Goal: Transaction & Acquisition: Purchase product/service

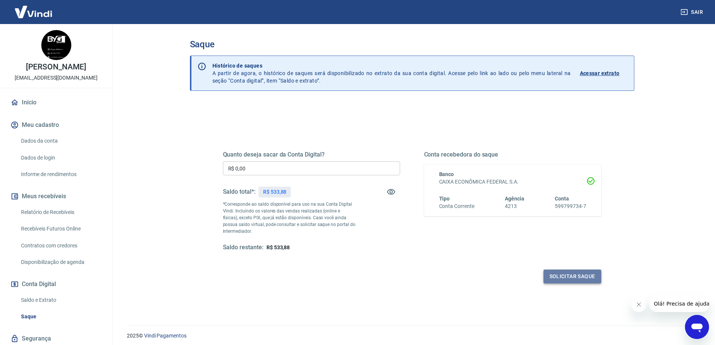
click at [575, 276] on button "Solicitar saque" at bounding box center [572, 276] width 58 height 14
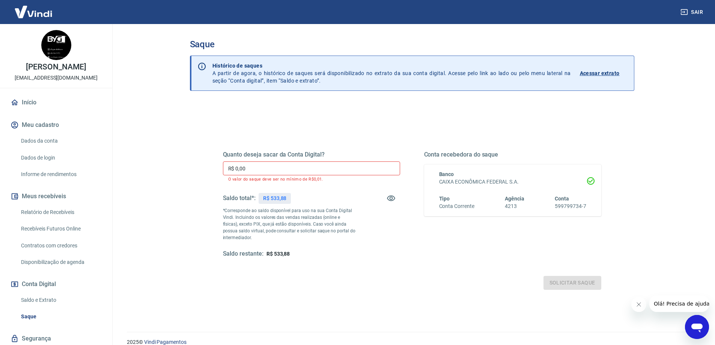
click at [243, 167] on input "R$ 0,00" at bounding box center [311, 168] width 177 height 14
click at [276, 180] on p "O valor do saque deve ser no mínimo de R$0,01." at bounding box center [311, 179] width 167 height 5
click at [275, 170] on input "R$ 0,00" at bounding box center [311, 168] width 177 height 14
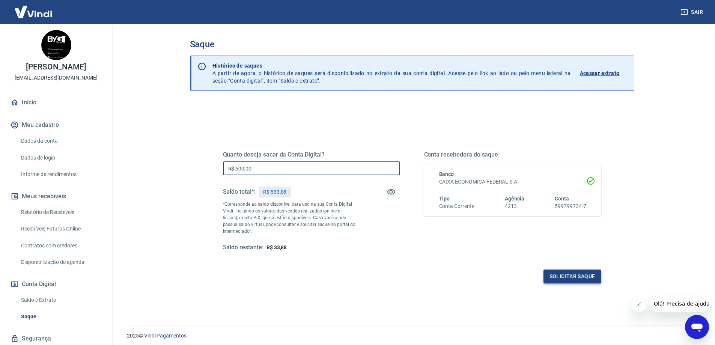
type input "R$ 500,00"
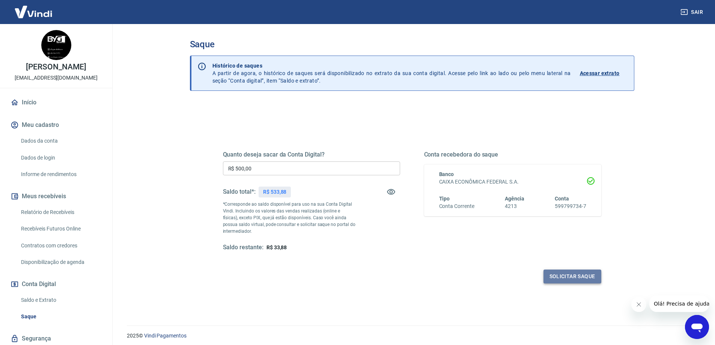
click at [561, 271] on button "Solicitar saque" at bounding box center [572, 276] width 58 height 14
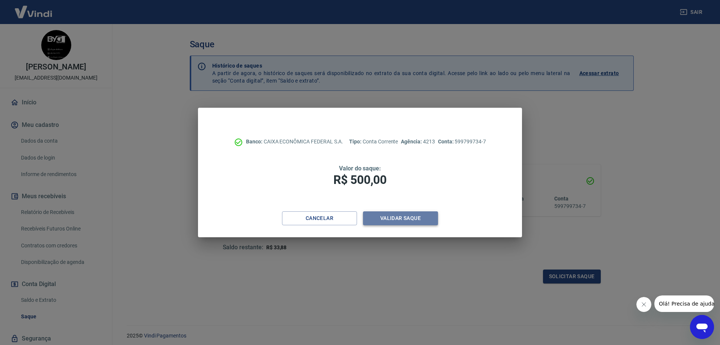
click at [414, 217] on button "Validar saque" at bounding box center [400, 218] width 75 height 14
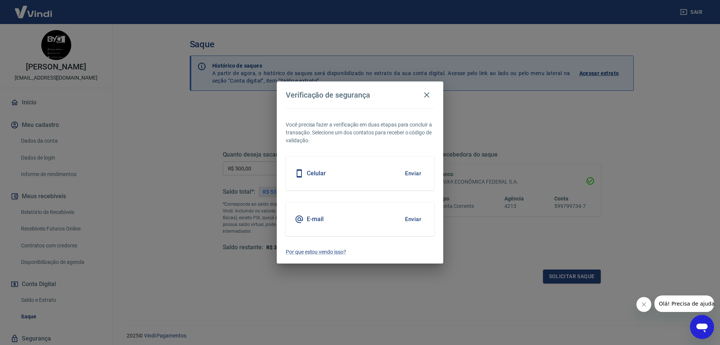
click at [413, 220] on button "Enviar" at bounding box center [413, 219] width 24 height 16
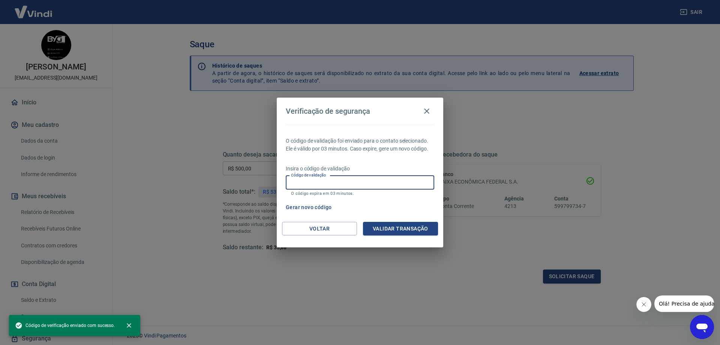
click at [341, 179] on input "Código de validação" at bounding box center [360, 183] width 149 height 14
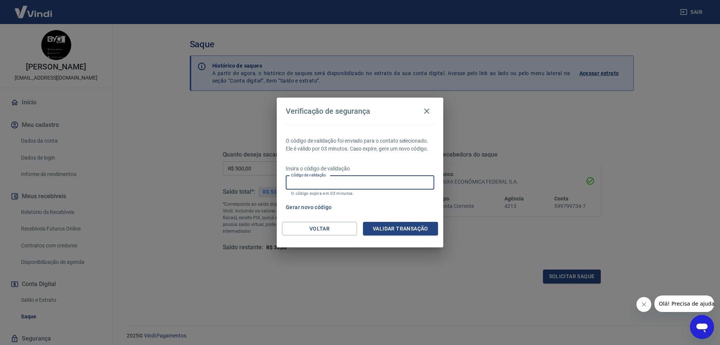
paste input "248657"
type input "248657"
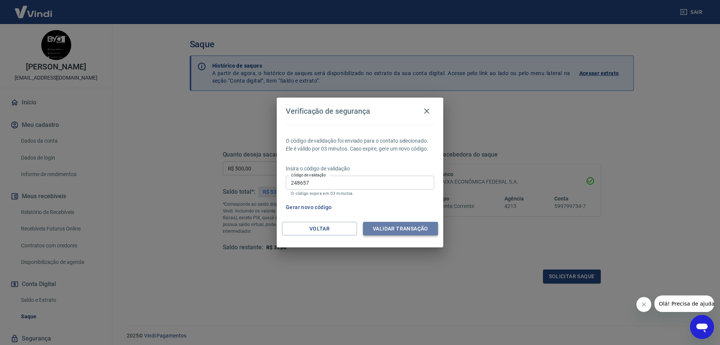
click at [398, 229] on button "Validar transação" at bounding box center [400, 229] width 75 height 14
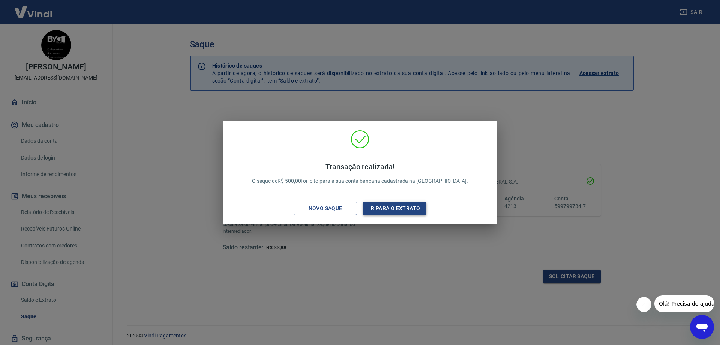
click at [403, 209] on button "Ir para o extrato" at bounding box center [394, 208] width 63 height 14
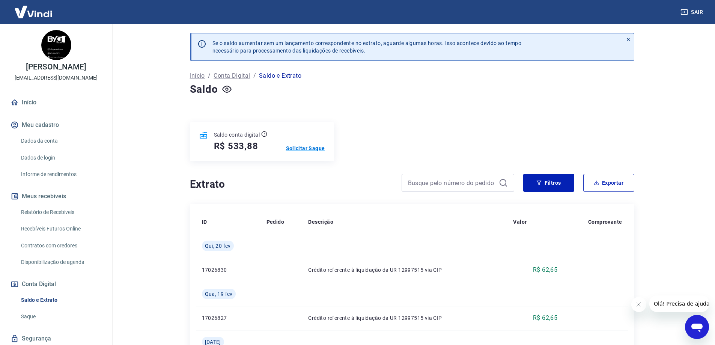
click at [311, 150] on p "Solicitar Saque" at bounding box center [305, 148] width 39 height 8
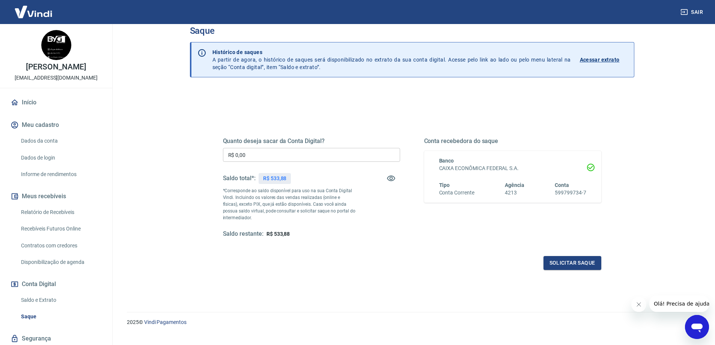
scroll to position [26, 0]
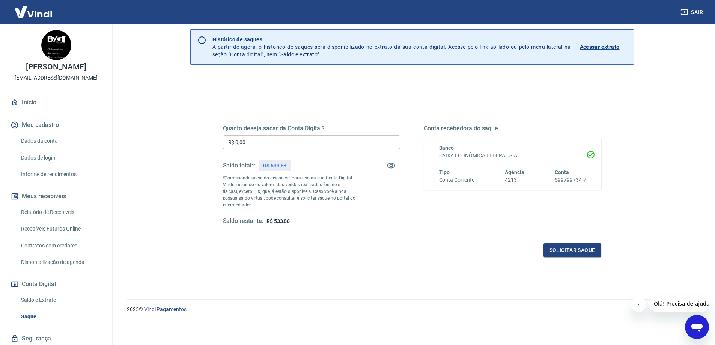
click at [531, 179] on div "Tipo Conta Corrente Agência 4213 Conta 599799734-7" at bounding box center [512, 175] width 147 height 15
click at [692, 325] on icon "Abrir janela de mensagens" at bounding box center [696, 327] width 11 height 9
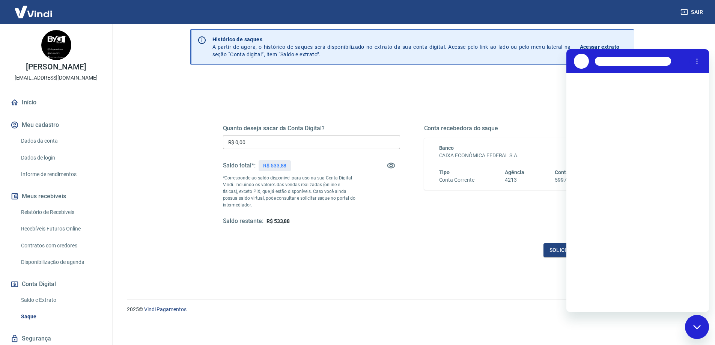
scroll to position [0, 0]
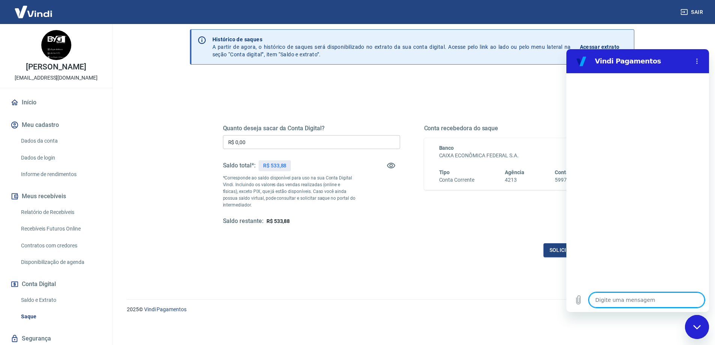
type textarea "b"
type textarea "x"
type textarea "bo"
type textarea "x"
type textarea "bom"
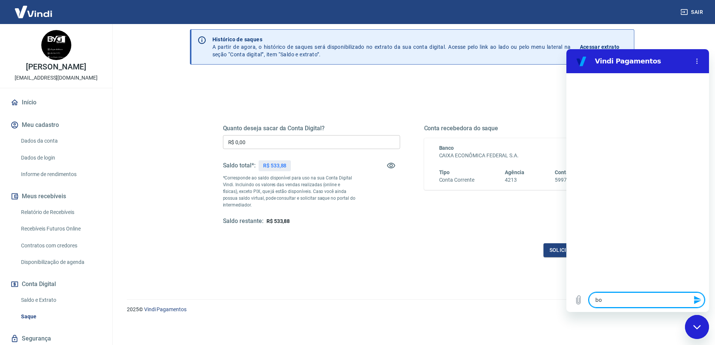
type textarea "x"
type textarea "bom"
type textarea "x"
type textarea "bom d"
type textarea "x"
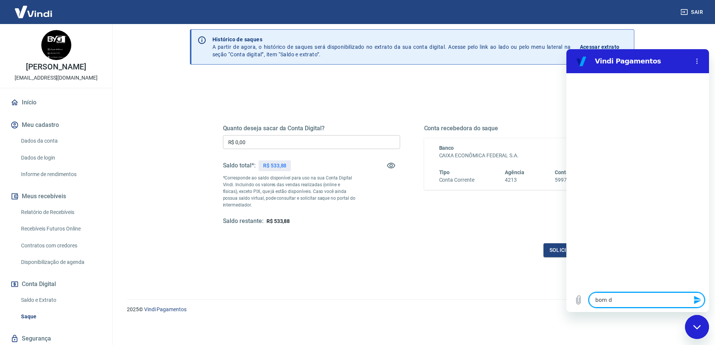
type textarea "bom di"
type textarea "x"
type textarea "bom dia"
type textarea "x"
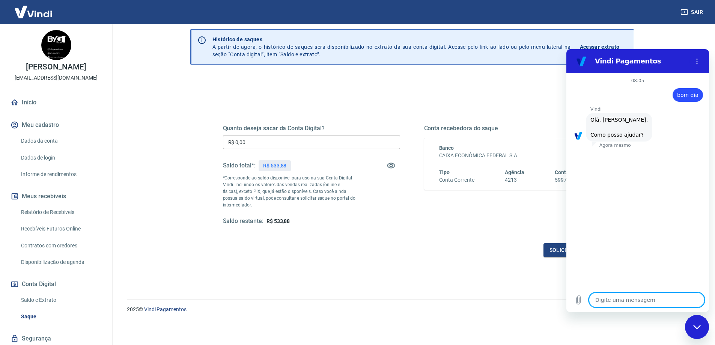
type textarea "p"
type textarea "x"
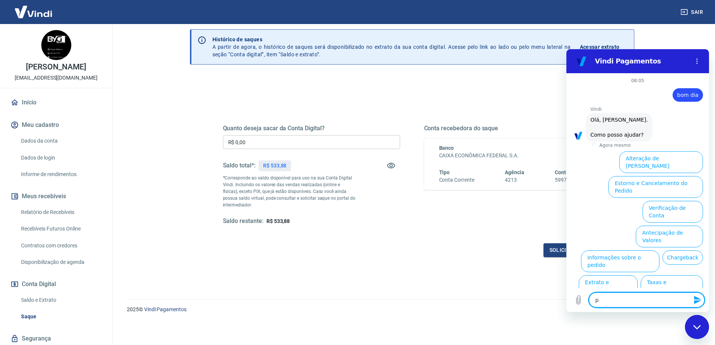
scroll to position [18, 0]
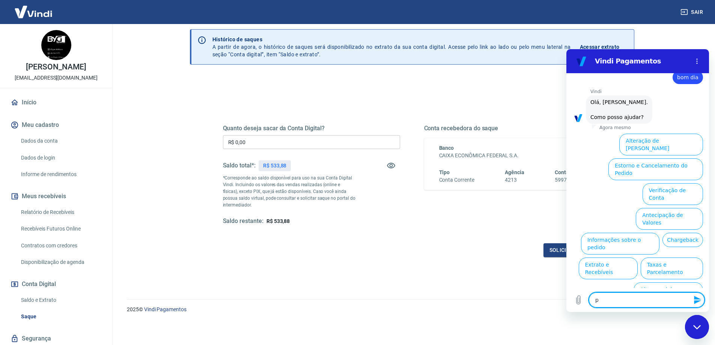
type textarea "pq"
type textarea "x"
type textarea "pq"
type textarea "x"
type textarea "pq n"
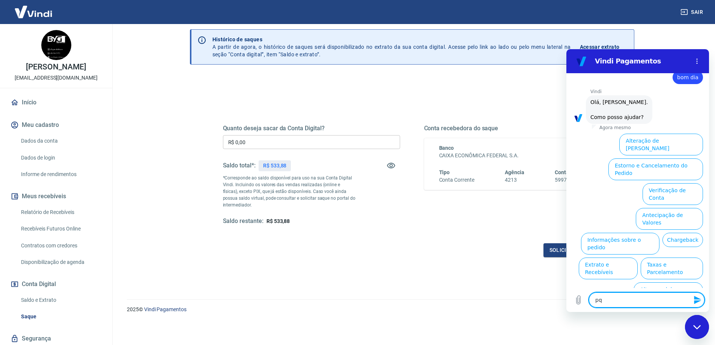
type textarea "x"
type textarea "pq nã"
type textarea "x"
type textarea "pq não"
type textarea "x"
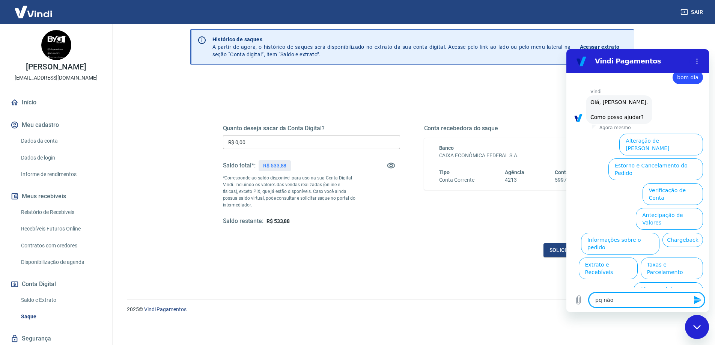
type textarea "pq não"
type textarea "x"
type textarea "pq não t"
type textarea "x"
type textarea "pq não to"
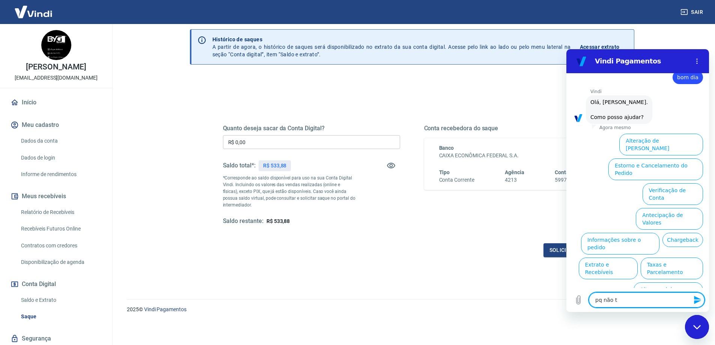
type textarea "x"
type textarea "pq não to"
type textarea "x"
type textarea "pq não to c"
type textarea "x"
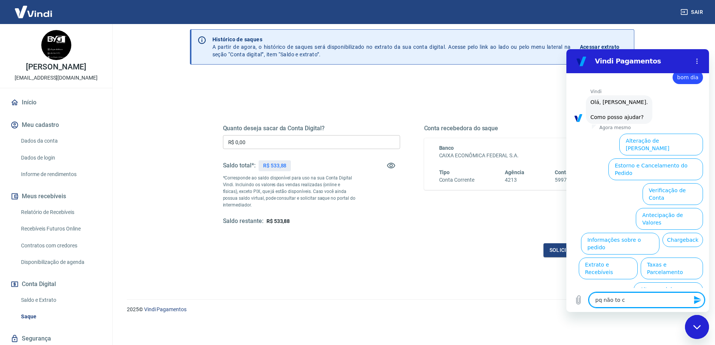
type textarea "pq não to co"
type textarea "x"
type textarea "pq não to con"
type textarea "x"
type textarea "pq não to cons"
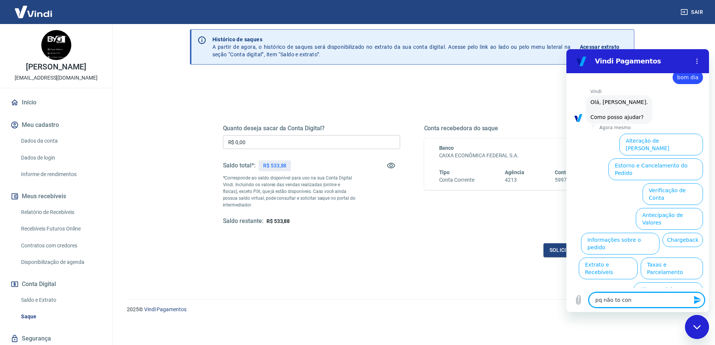
type textarea "x"
type textarea "pq não to conse"
type textarea "x"
type textarea "pq não to conseg"
type textarea "x"
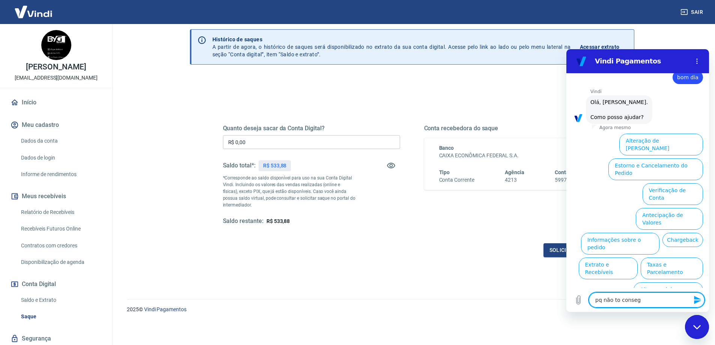
type textarea "pq não to consegu"
type textarea "x"
type textarea "pq não to consegui"
type textarea "x"
type textarea "pq não to conseguin"
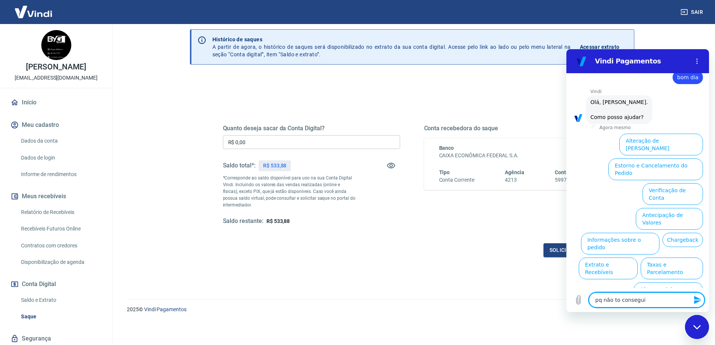
type textarea "x"
type textarea "pq não to conseguind"
type textarea "x"
type textarea "pq não to conseguindo"
type textarea "x"
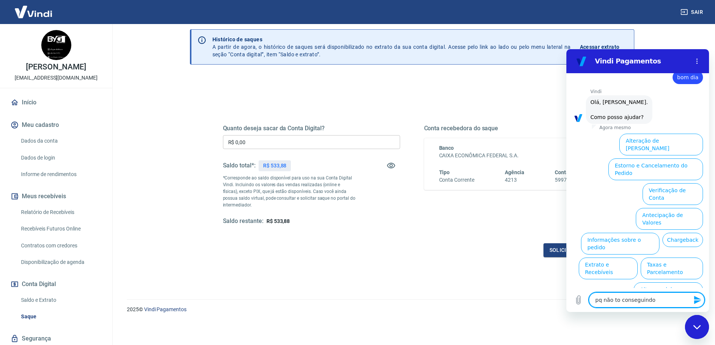
type textarea "pq não to conseguindo"
type textarea "x"
type textarea "pq não to conseguindo f"
type textarea "x"
type textarea "pq não to conseguindo fa"
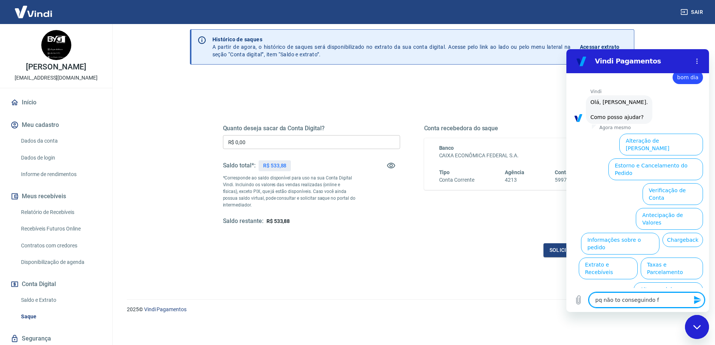
type textarea "x"
type textarea "pq não to conseguindo faz"
type textarea "x"
type textarea "pq não to conseguindo faze"
type textarea "x"
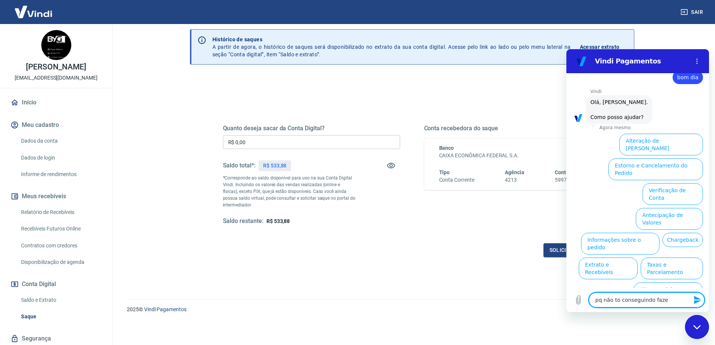
type textarea "pq não to conseguindo fazer"
type textarea "x"
type textarea "pq não to conseguindo fazer"
type textarea "x"
type textarea "pq não to conseguindo fazer r"
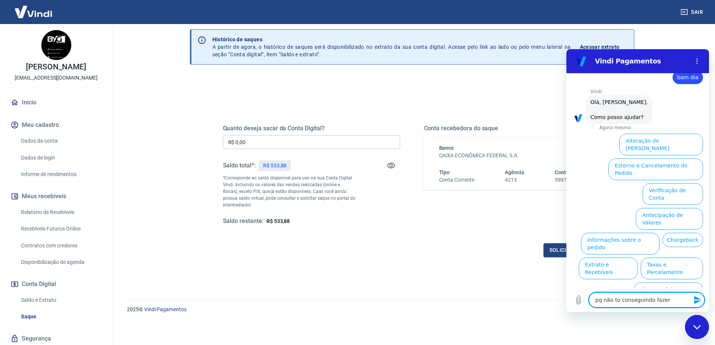
type textarea "x"
type textarea "pq não to conseguindo fazer re"
type textarea "x"
type textarea "pq não to conseguindo fazer rert"
type textarea "x"
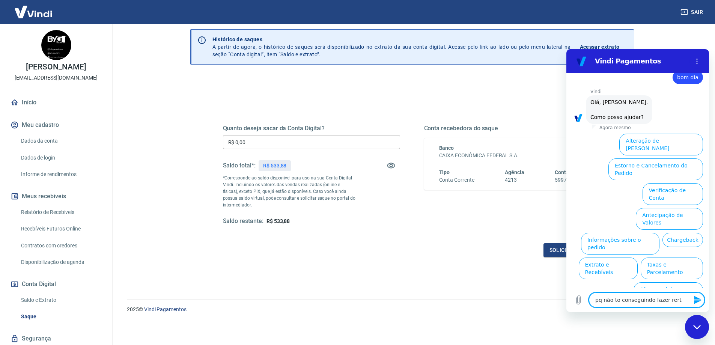
type textarea "pq não to conseguindo fazer rerti"
type textarea "x"
type textarea "pq não to conseguindo fazer rertir"
type textarea "x"
type textarea "pq não to conseguindo fazer rertira"
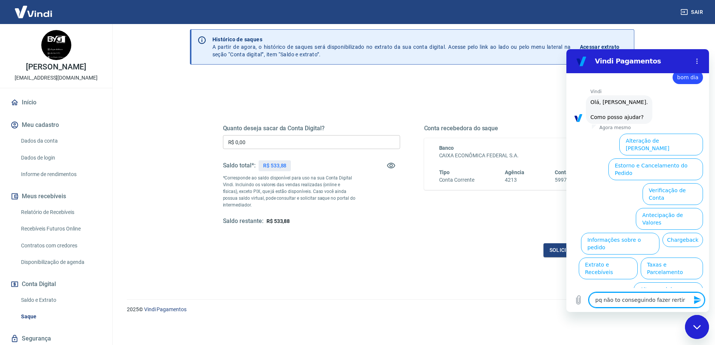
type textarea "x"
type textarea "pq não to conseguindo fazer rertirad"
type textarea "x"
type textarea "pq não to conseguindo fazer rertirada"
type textarea "x"
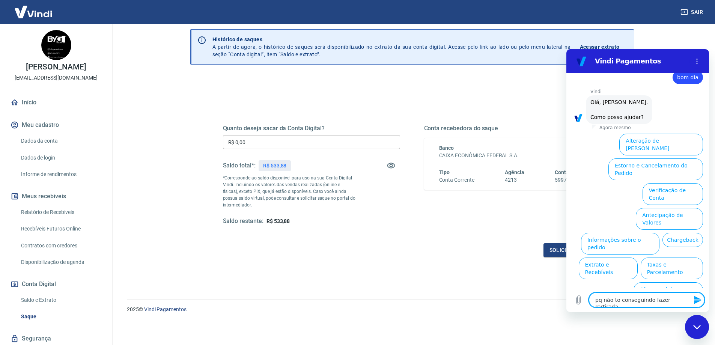
type textarea "pq não to conseguindo fazer rertirada"
click at [697, 299] on icon "Enviar mensagem" at bounding box center [697, 299] width 9 height 9
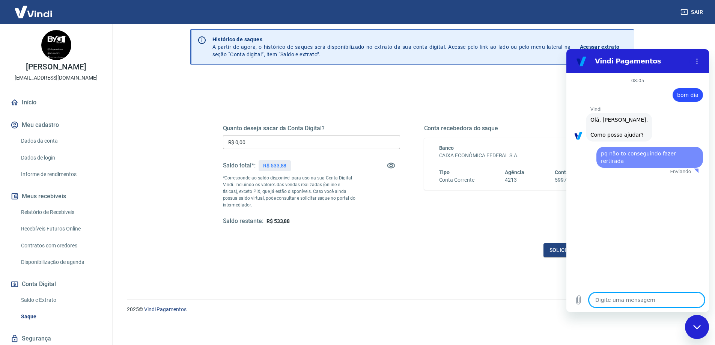
scroll to position [0, 0]
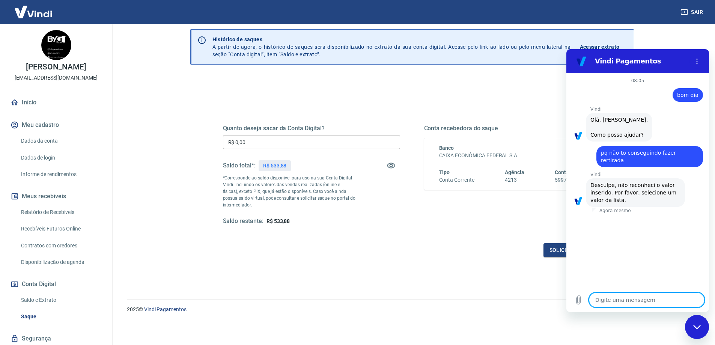
click at [671, 264] on div "08:05 diz: bom dia Enviado · Agora mesmo Vindi Vindi diz: Olá, Hildo Osvaldo da…" at bounding box center [637, 180] width 143 height 215
click at [665, 295] on textarea at bounding box center [647, 299] width 116 height 15
click at [696, 62] on circle "Menu de opções" at bounding box center [696, 61] width 1 height 1
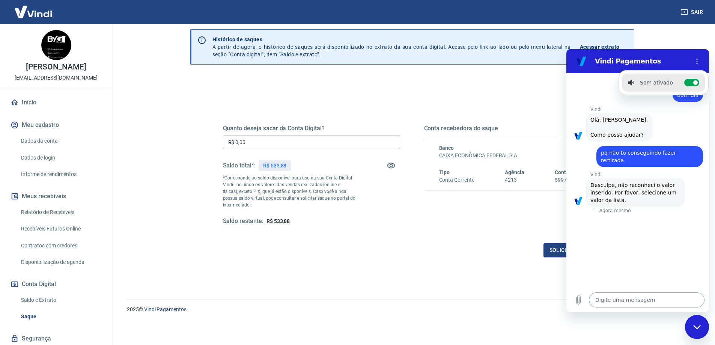
click at [642, 301] on textarea at bounding box center [647, 299] width 116 height 15
click at [651, 268] on div "08:05 diz: bom dia Enviado · Agora mesmo Vindi Vindi diz: Olá, Hildo Osvaldo da…" at bounding box center [637, 180] width 143 height 215
click at [639, 248] on div "08:05 diz: bom dia Enviado · 08:05 Vindi Vindi diz: Olá, Hildo Osvaldo da Silva…" at bounding box center [637, 180] width 143 height 215
click at [637, 253] on div "08:05 diz: bom dia Enviado · 08:05 Vindi Vindi diz: Olá, Hildo Osvaldo da Silva…" at bounding box center [637, 180] width 143 height 215
click at [698, 325] on icon "Fechar janela de mensagens" at bounding box center [697, 327] width 8 height 5
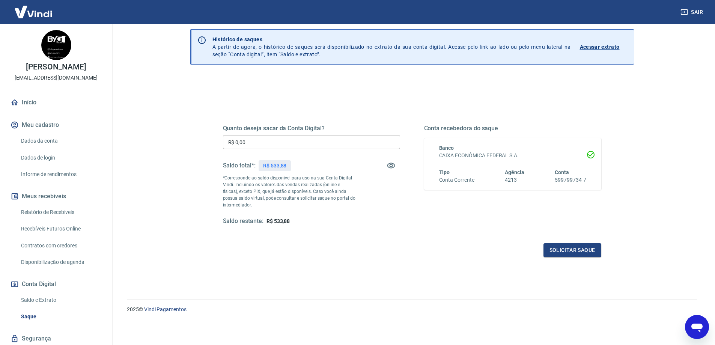
click at [698, 325] on icon "Abrir janela de mensagens" at bounding box center [696, 327] width 11 height 9
type textarea "x"
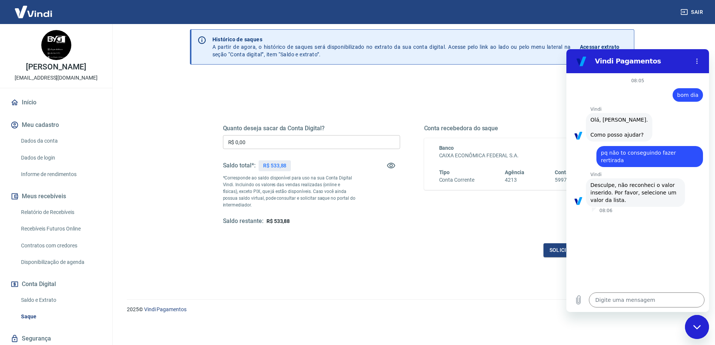
click at [659, 257] on div "08:05 diz: bom dia Enviado · 08:05 Vindi Vindi diz: Olá, Hildo Osvaldo da Silva…" at bounding box center [637, 180] width 143 height 215
click at [639, 305] on textarea at bounding box center [647, 299] width 116 height 15
type textarea "o"
type textarea "x"
type textarea "ooi"
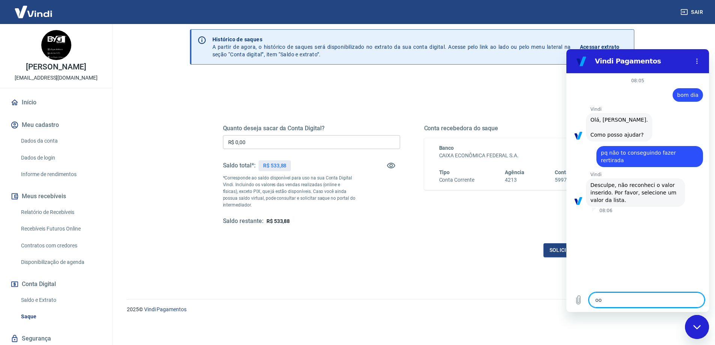
type textarea "x"
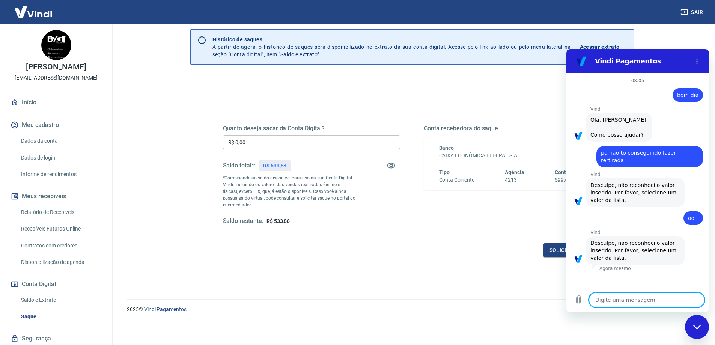
type textarea "s"
type textarea "x"
type textarea "sa"
type textarea "x"
type textarea "saq"
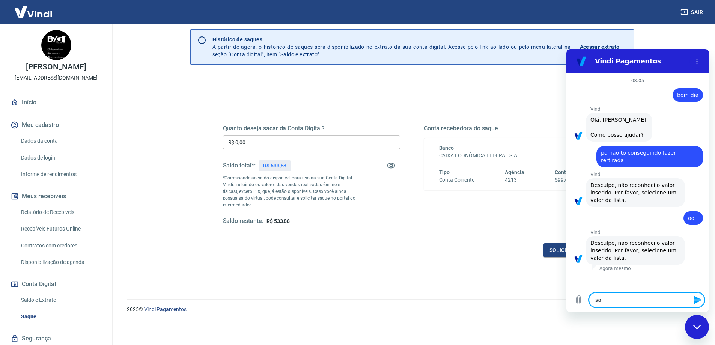
type textarea "x"
type textarea "saqu"
type textarea "x"
type textarea "saque"
type textarea "x"
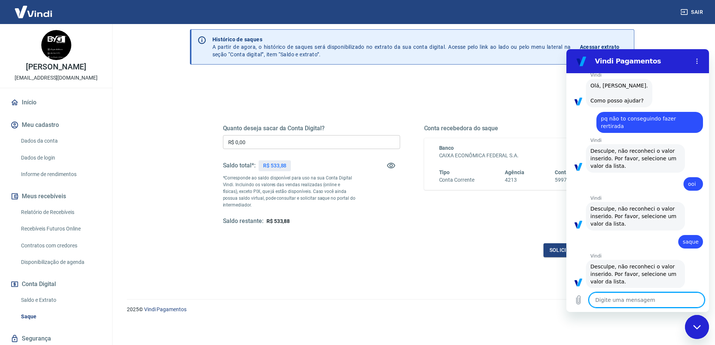
scroll to position [36, 0]
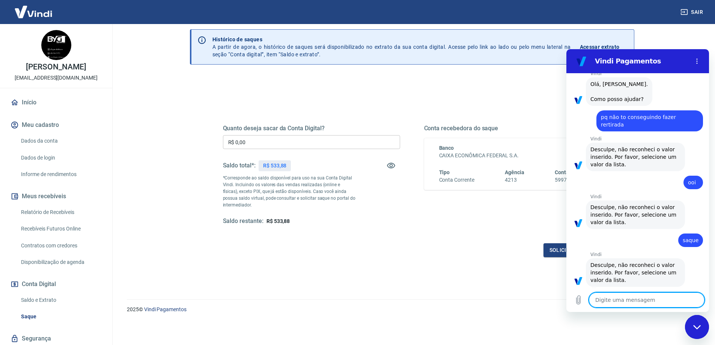
click at [38, 301] on link "Saldo e Extrato" at bounding box center [60, 299] width 85 height 15
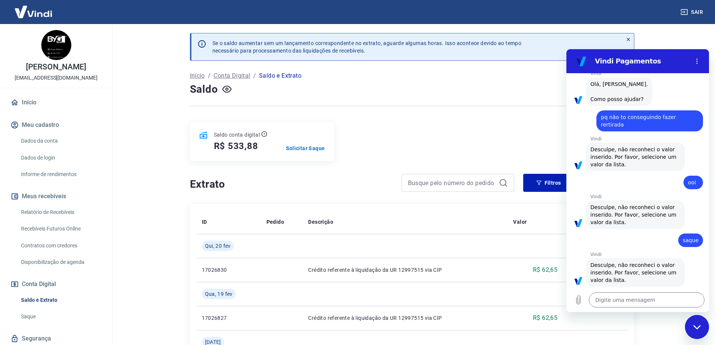
click at [49, 212] on link "Relatório de Recebíveis" at bounding box center [60, 211] width 85 height 15
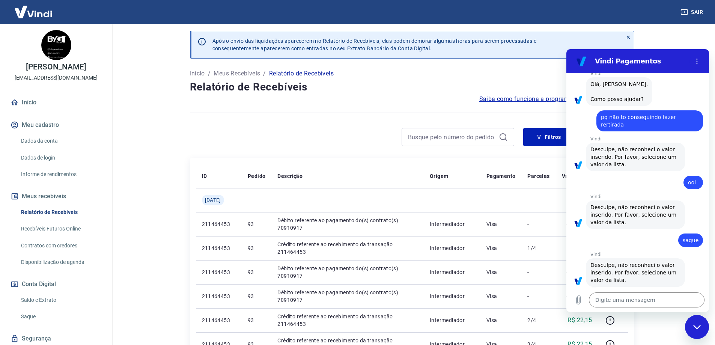
scroll to position [38, 0]
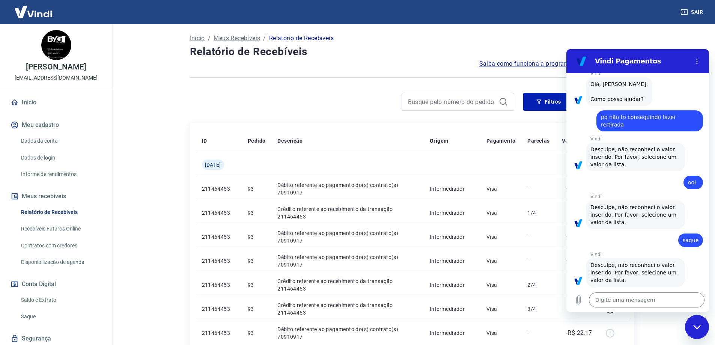
click at [700, 328] on icon "Fechar janela de mensagens" at bounding box center [697, 327] width 8 height 5
type textarea "x"
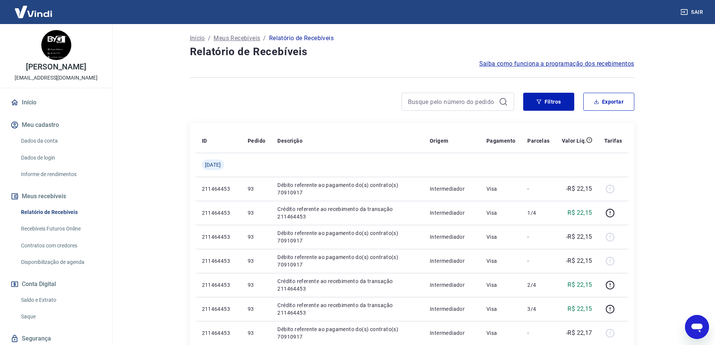
click at [59, 226] on link "Recebíveis Futuros Online" at bounding box center [60, 228] width 85 height 15
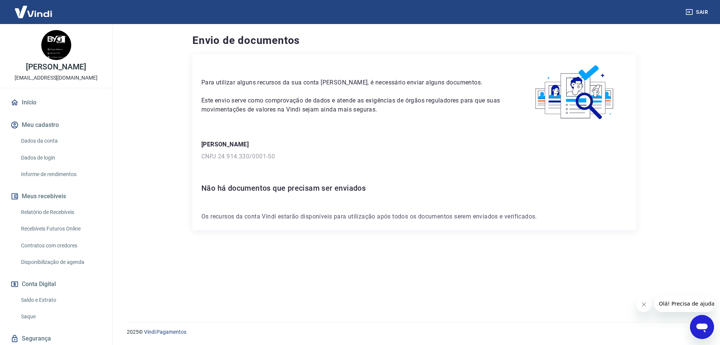
click at [681, 303] on span "Olá! Precisa de ajuda?" at bounding box center [688, 304] width 59 height 6
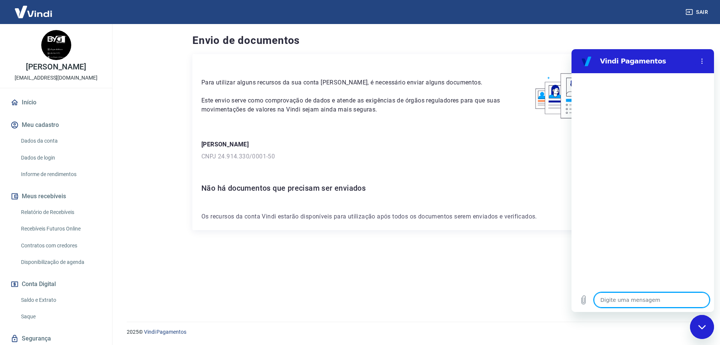
click at [666, 302] on textarea at bounding box center [652, 299] width 116 height 15
type textarea "b"
type textarea "x"
type textarea "bio"
type textarea "x"
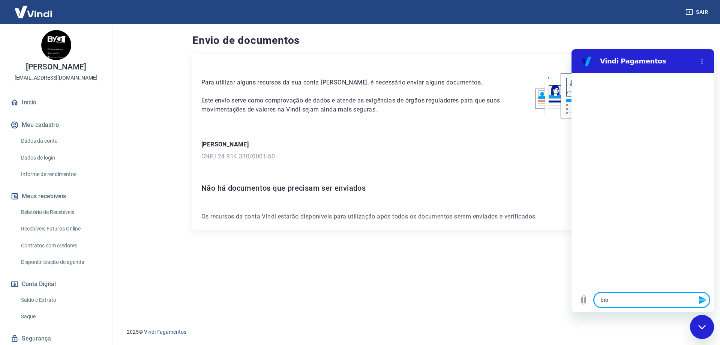
type textarea "biom"
type textarea "x"
type textarea "bio"
type textarea "x"
type textarea "bi"
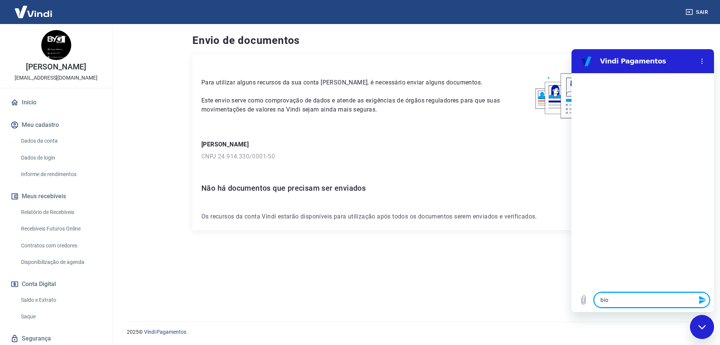
type textarea "x"
type textarea "b"
type textarea "x"
type textarea "b"
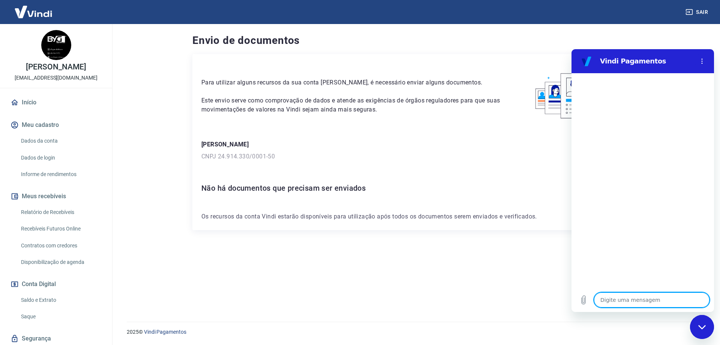
type textarea "x"
type textarea "bo"
type textarea "x"
type textarea "bom"
type textarea "x"
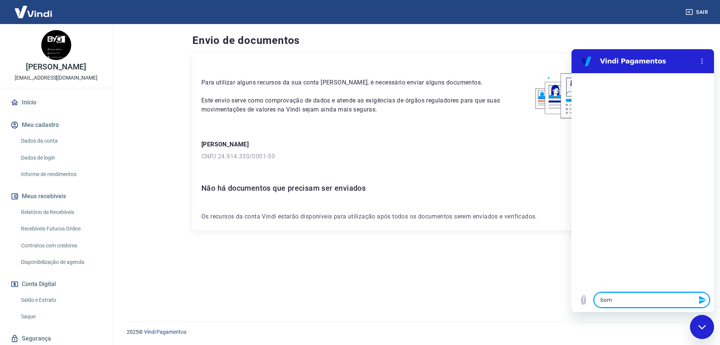
type textarea "bom"
type textarea "x"
type textarea "bom d"
type textarea "x"
type textarea "bom di"
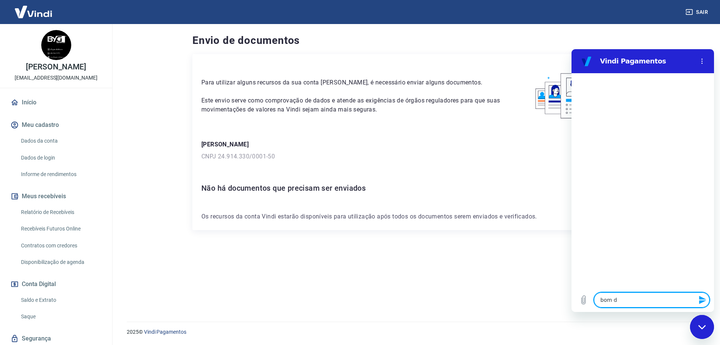
type textarea "x"
type textarea "bom dia"
type textarea "x"
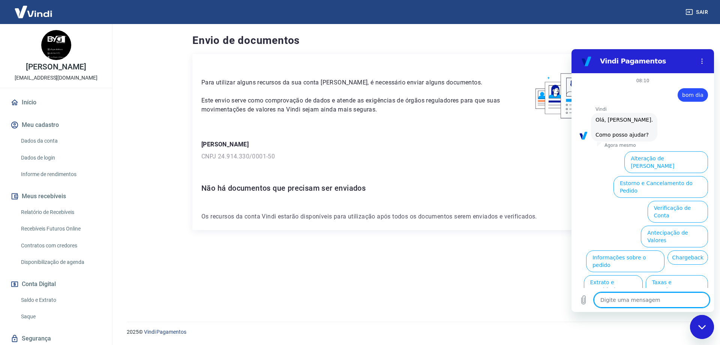
scroll to position [18, 0]
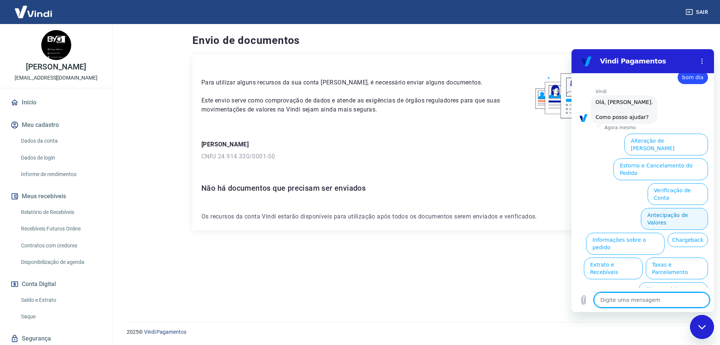
click at [672, 208] on button "Antecipação de Valores" at bounding box center [674, 219] width 67 height 22
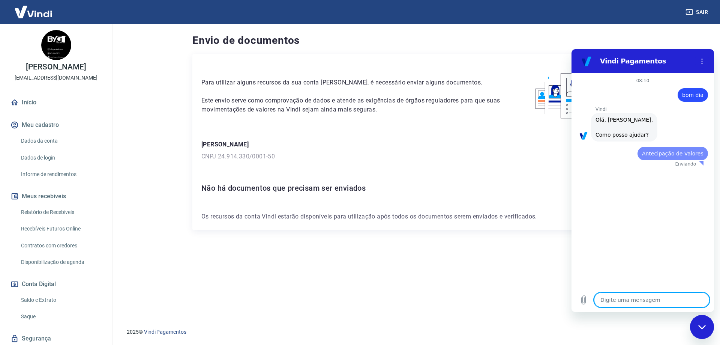
scroll to position [0, 0]
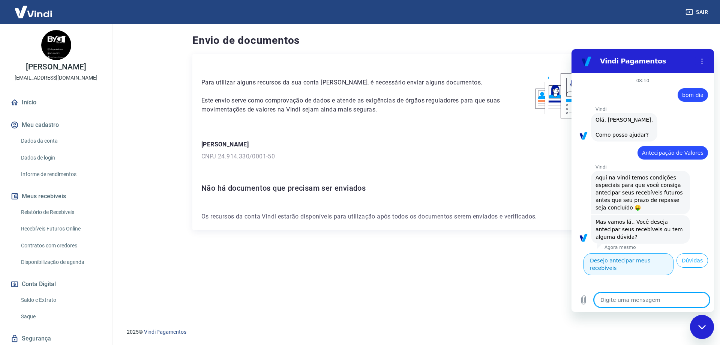
click at [652, 257] on button "Desejo antecipar meus recebíveis" at bounding box center [629, 264] width 90 height 22
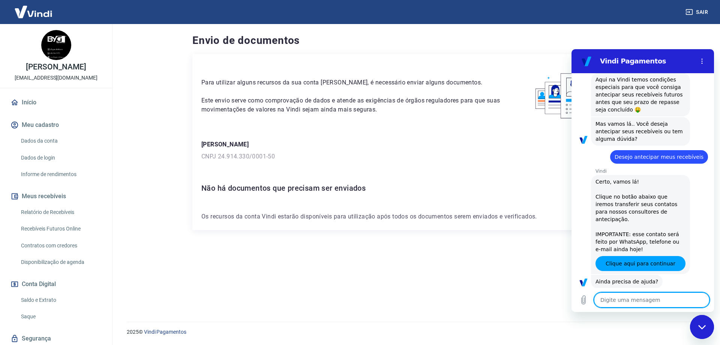
scroll to position [117, 0]
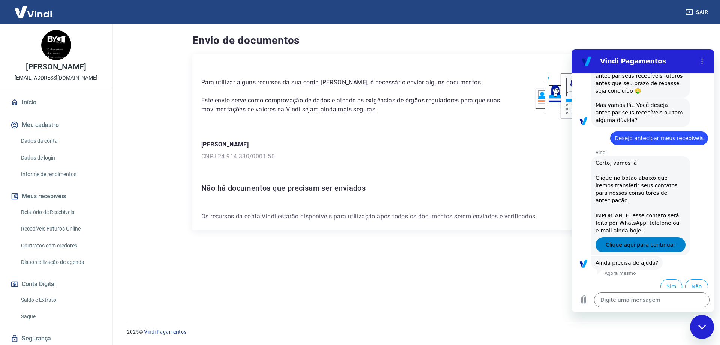
click at [654, 240] on span "Clique aqui para continuar" at bounding box center [641, 244] width 70 height 9
click at [691, 279] on button "Não" at bounding box center [697, 286] width 23 height 14
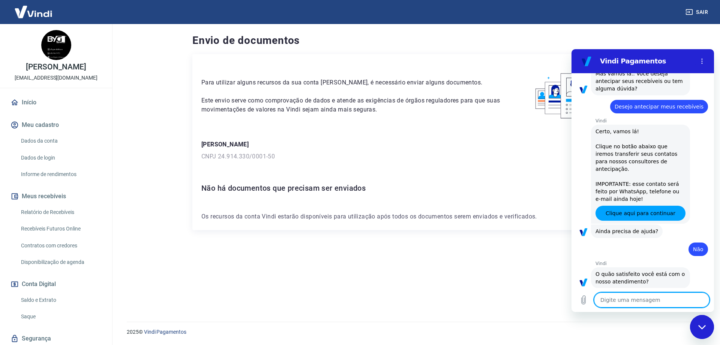
scroll to position [184, 0]
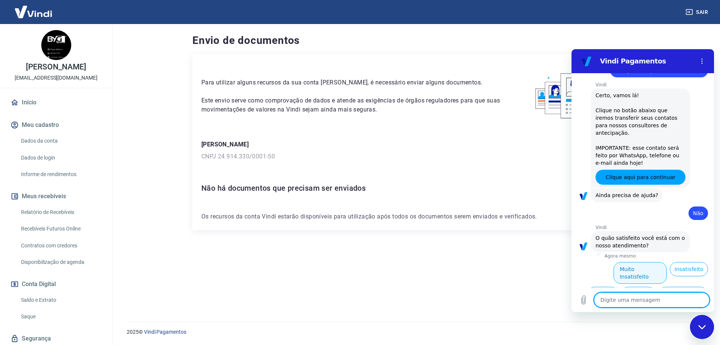
click at [635, 262] on button "Muito Insatisfeito" at bounding box center [641, 273] width 54 height 22
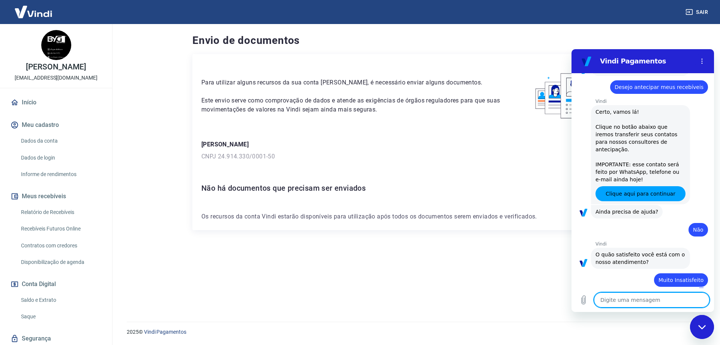
type textarea "x"
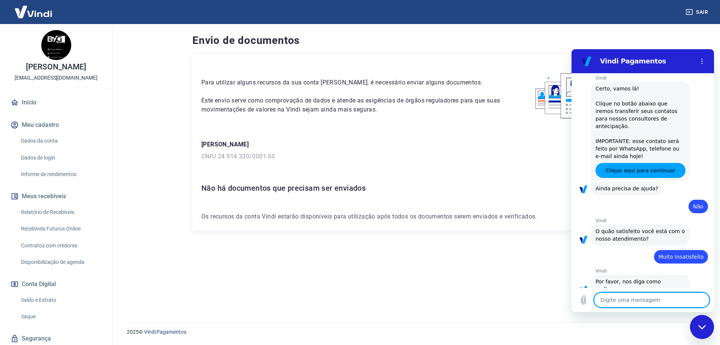
scroll to position [192, 0]
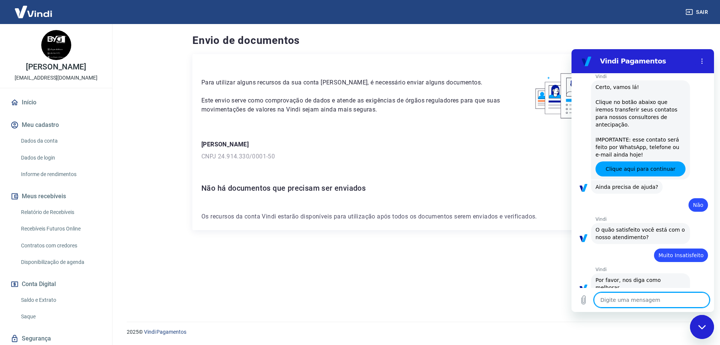
click at [633, 301] on textarea at bounding box center [652, 299] width 116 height 15
type textarea "n"
type textarea "x"
type textarea "na"
type textarea "x"
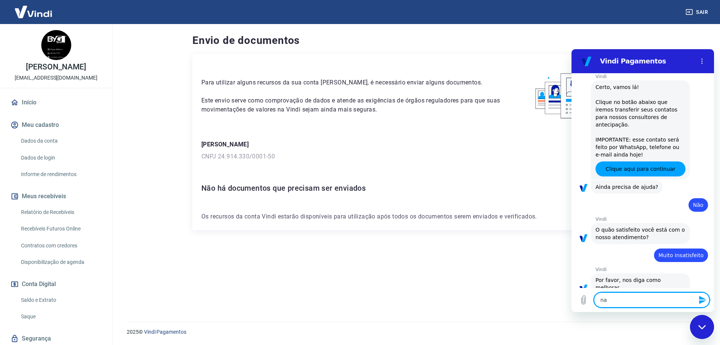
type textarea "nao"
type textarea "x"
type textarea "nao"
type textarea "x"
type textarea "nao c"
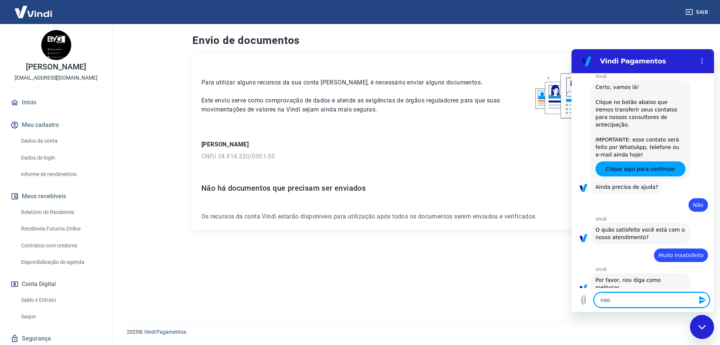
type textarea "x"
type textarea "nao co"
type textarea "x"
type textarea "nao con"
type textarea "x"
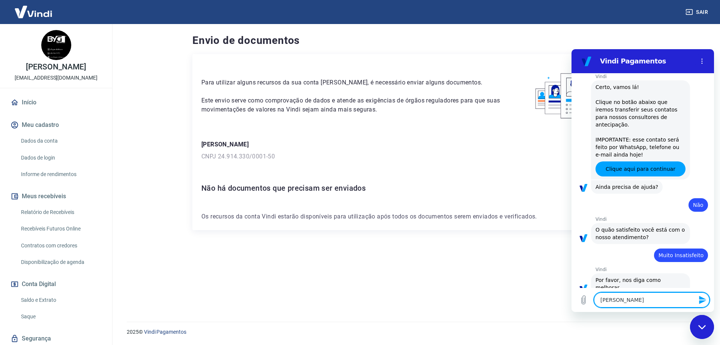
type textarea "nao conas"
type textarea "x"
type textarea "nao conasi"
type textarea "x"
type textarea "nao conasig"
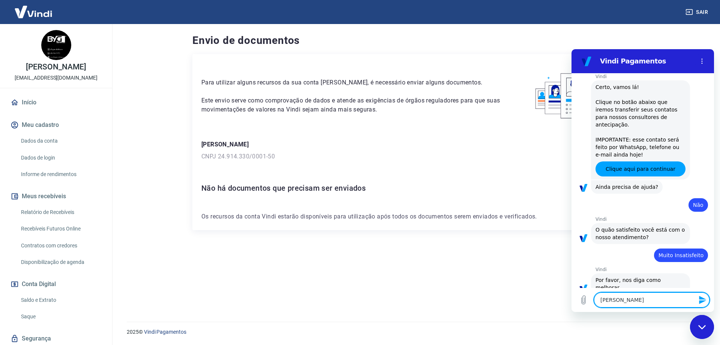
type textarea "x"
type textarea "nao conasigo"
type textarea "x"
type textarea "nao conasigo"
type textarea "x"
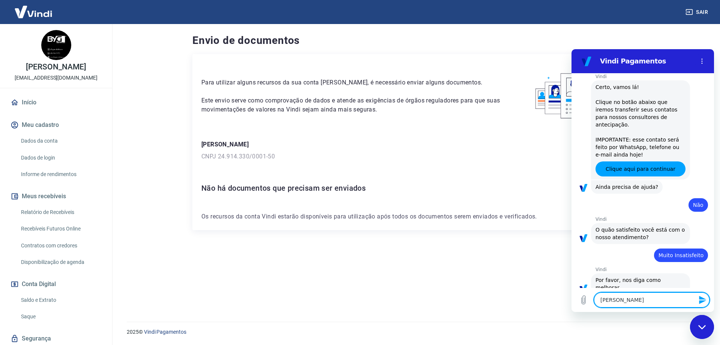
type textarea "nao conasigo f"
type textarea "x"
type textarea "nao conasigo fa"
type textarea "x"
type textarea "nao conasigo faz"
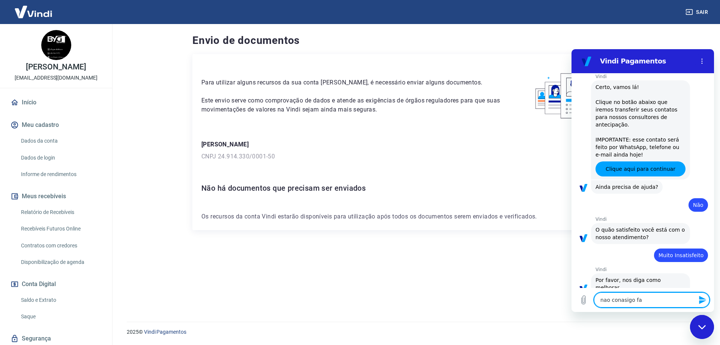
type textarea "x"
type textarea "nao conasigo faze"
type textarea "x"
type textarea "nao conasigo fazer"
type textarea "x"
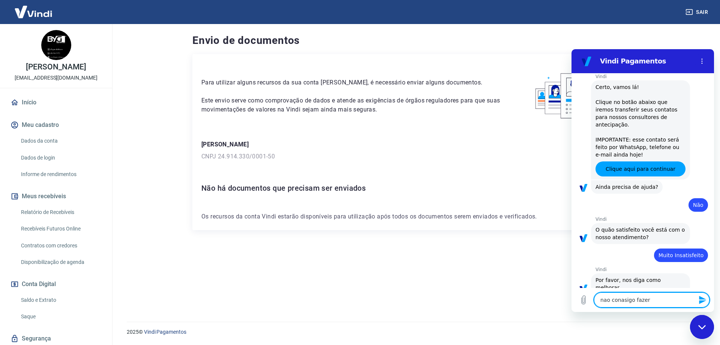
type textarea "nao conasigo fazer"
type textarea "x"
type textarea "nao conasigo fazer s"
type textarea "x"
type textarea "nao conasigo fazer sa"
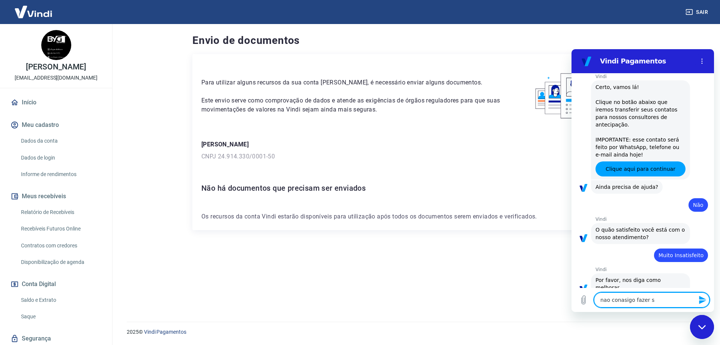
type textarea "x"
type textarea "nao conasigo fazer saq"
type textarea "x"
type textarea "nao conasigo fazer saqu"
type textarea "x"
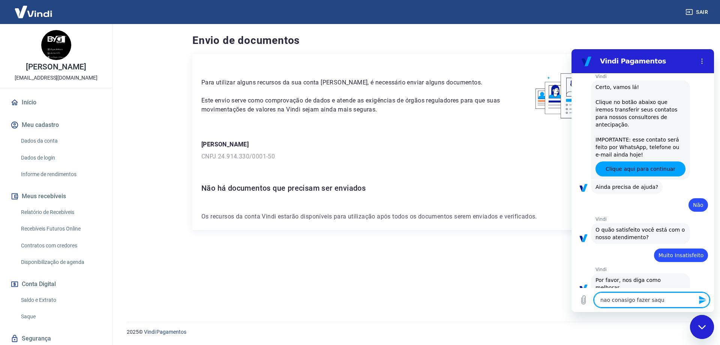
type textarea "nao conasigo fazer saque"
type textarea "x"
type textarea "nao conasigo fazer saque"
type textarea "x"
click at [622, 303] on textarea "nao conasigo fazer saque" at bounding box center [652, 299] width 116 height 15
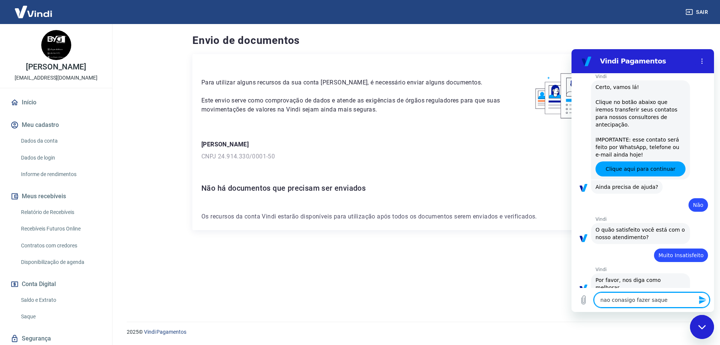
type textarea "nao consigo fazer saque"
type textarea "x"
click at [668, 299] on textarea "nao consigo fazer saque" at bounding box center [652, 299] width 116 height 15
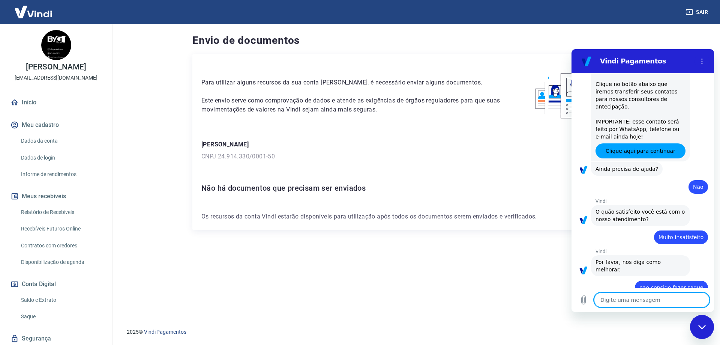
type textarea "x"
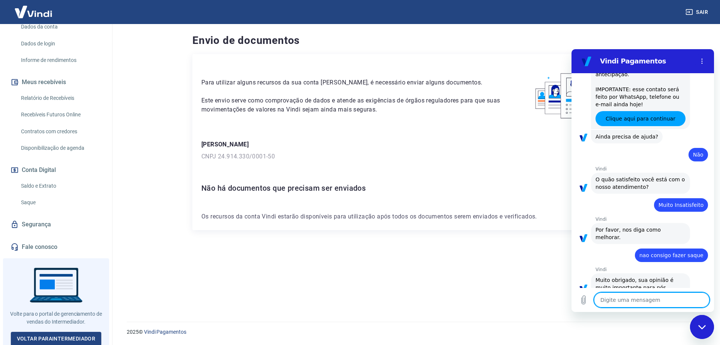
scroll to position [115, 0]
click at [62, 336] on link "Voltar para Intermediador" at bounding box center [56, 338] width 91 height 14
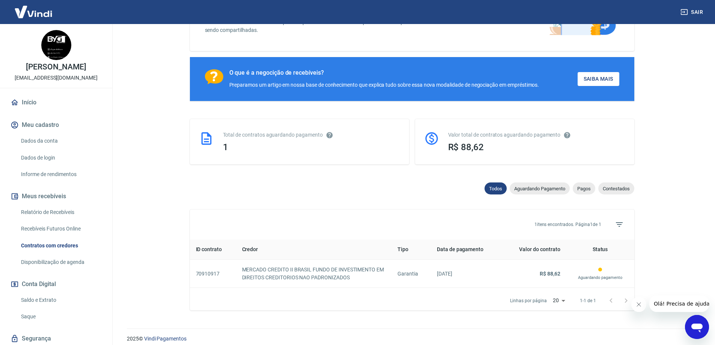
scroll to position [102, 0]
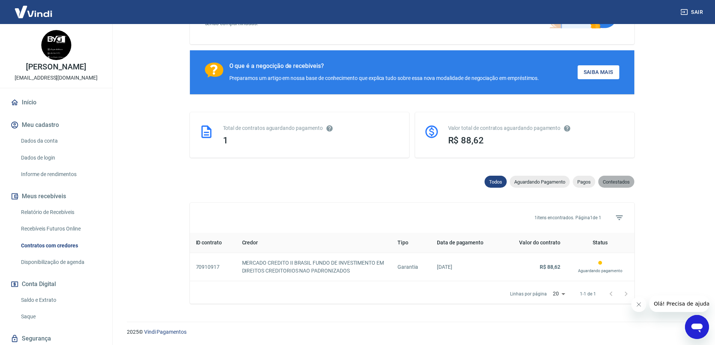
click at [613, 179] on span "Contestados" at bounding box center [616, 182] width 36 height 6
select select "rejected"
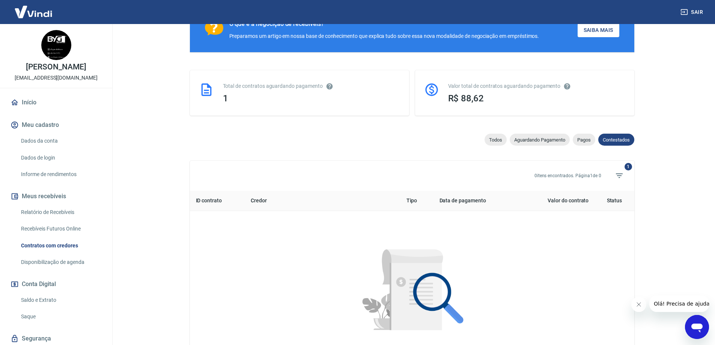
scroll to position [140, 0]
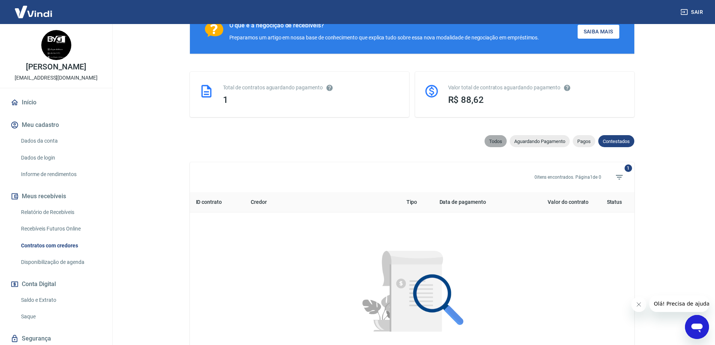
click at [491, 144] on span "Todos" at bounding box center [495, 141] width 22 height 6
select select
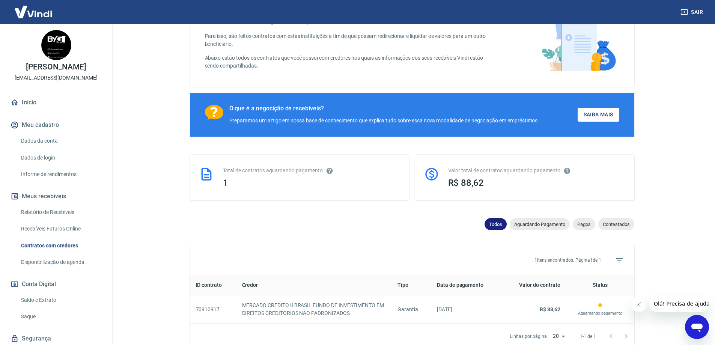
scroll to position [102, 0]
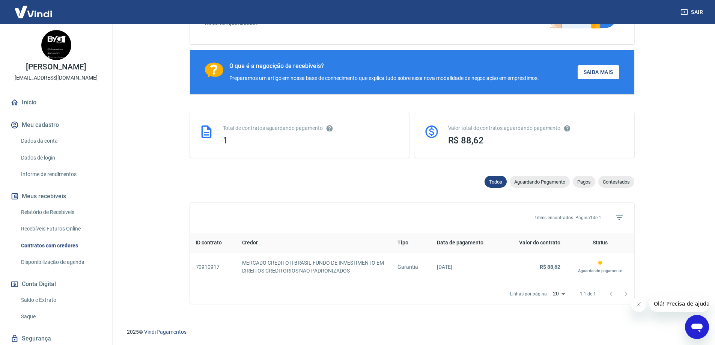
click at [30, 316] on link "Saque" at bounding box center [60, 316] width 85 height 15
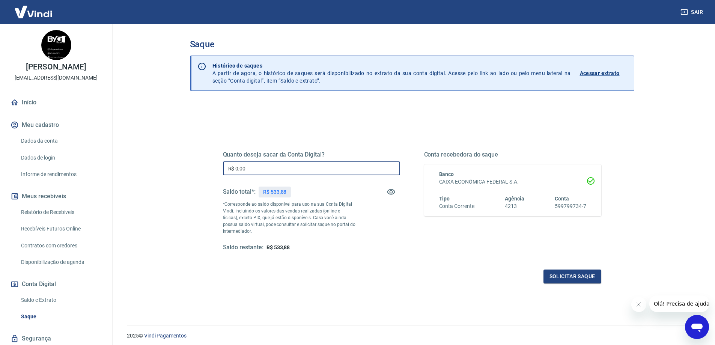
click at [265, 168] on input "R$ 0,00" at bounding box center [311, 168] width 177 height 14
type input "R$ 440,00"
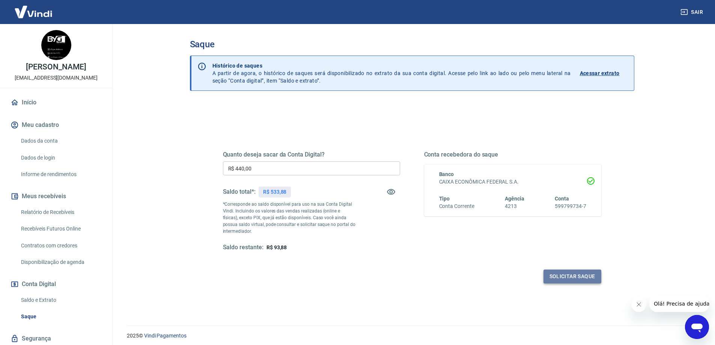
click at [578, 272] on button "Solicitar saque" at bounding box center [572, 276] width 58 height 14
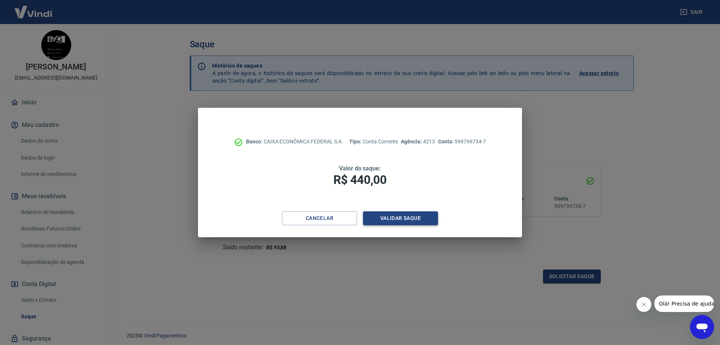
click at [416, 219] on button "Validar saque" at bounding box center [400, 218] width 75 height 14
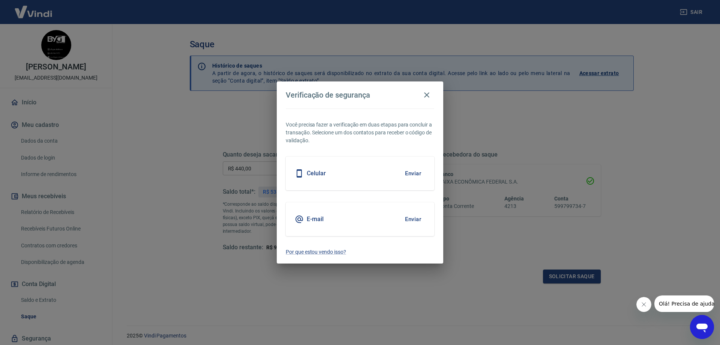
click at [416, 219] on button "Enviar" at bounding box center [413, 219] width 24 height 16
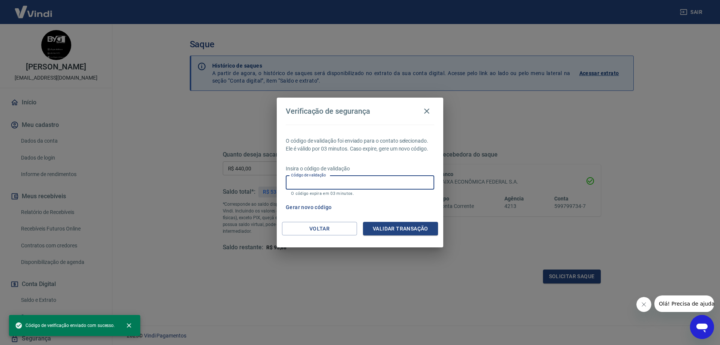
click at [302, 184] on input "Código de validação" at bounding box center [360, 183] width 149 height 14
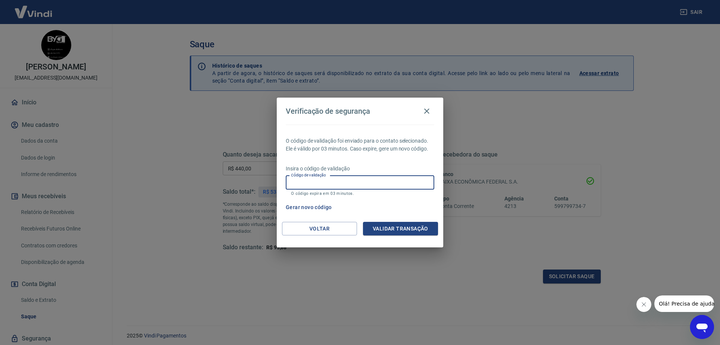
paste input "546842"
type input "546842"
click at [394, 227] on button "Validar transação" at bounding box center [400, 229] width 75 height 14
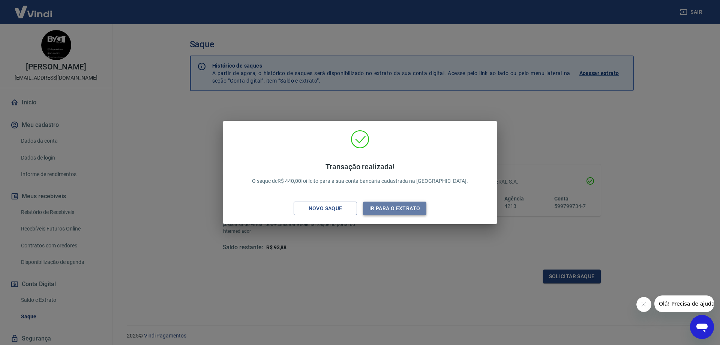
click at [394, 209] on button "Ir para o extrato" at bounding box center [394, 208] width 63 height 14
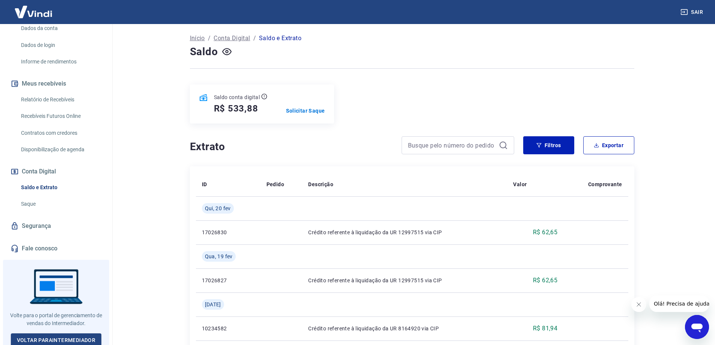
scroll to position [115, 0]
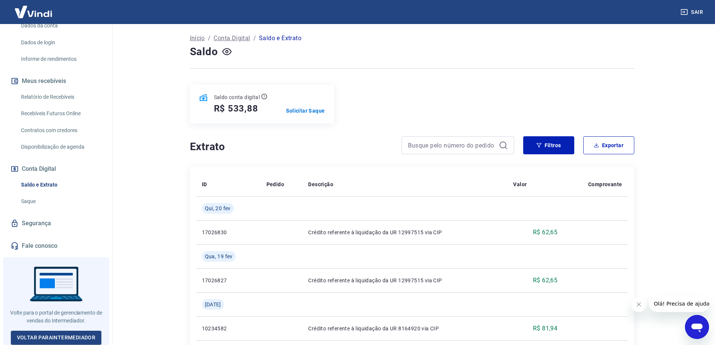
click at [697, 323] on icon "Abrir janela de mensagens" at bounding box center [697, 327] width 14 height 14
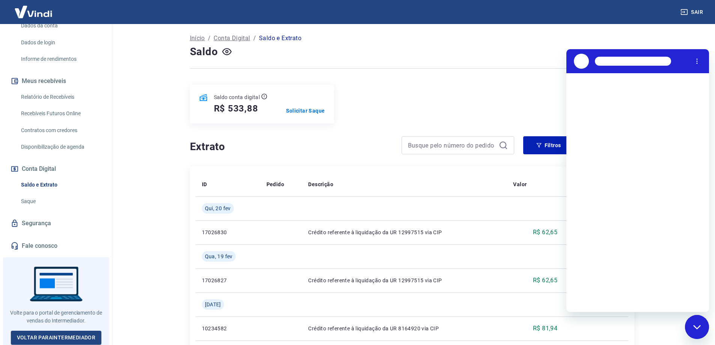
scroll to position [0, 0]
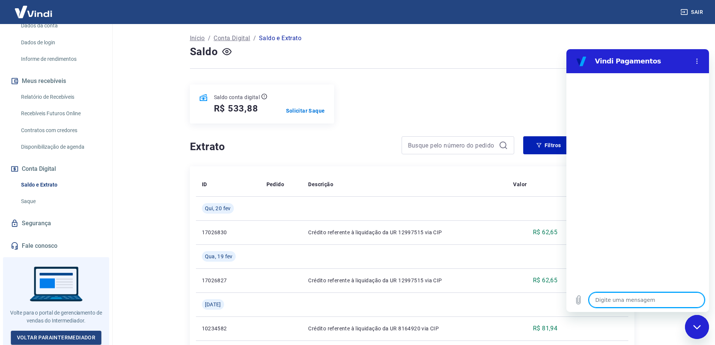
type textarea "o"
type textarea "x"
type textarea "oi"
type textarea "x"
type textarea "oi,"
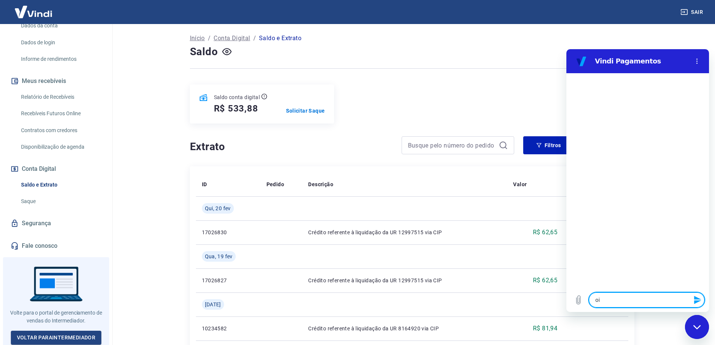
type textarea "x"
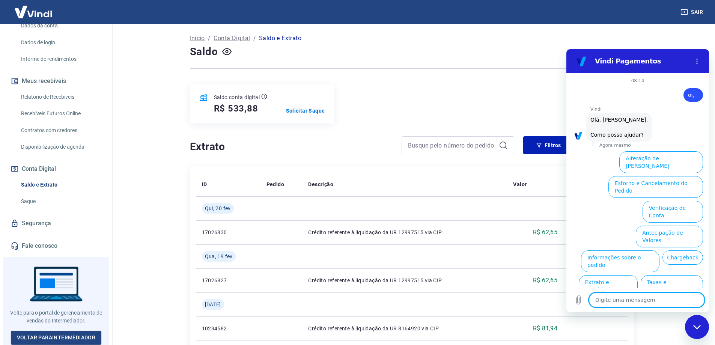
scroll to position [18, 0]
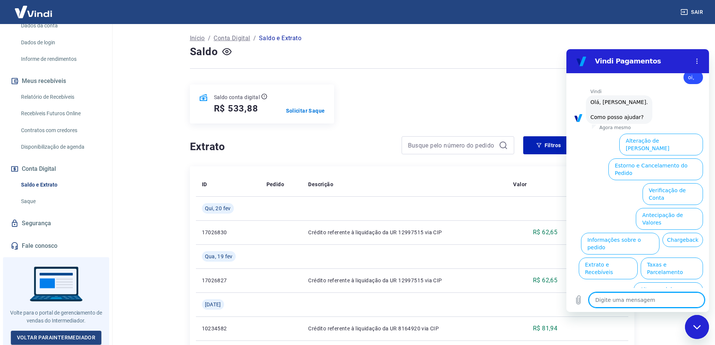
click at [704, 325] on div "Fechar janela de mensagens" at bounding box center [697, 327] width 23 height 23
type textarea "x"
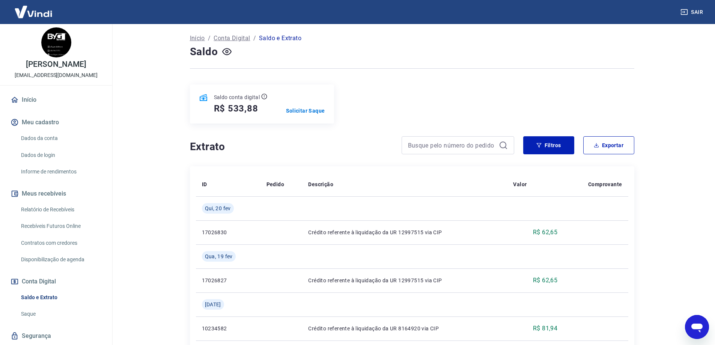
scroll to position [0, 0]
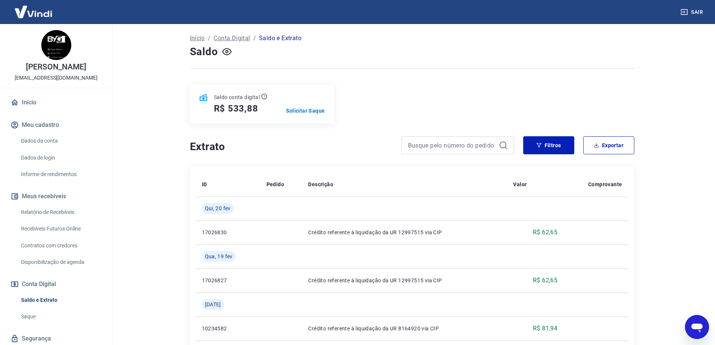
click at [29, 104] on link "Início" at bounding box center [56, 102] width 94 height 17
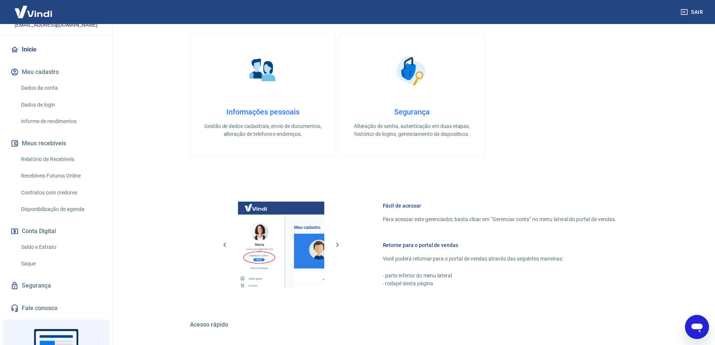
scroll to position [115, 0]
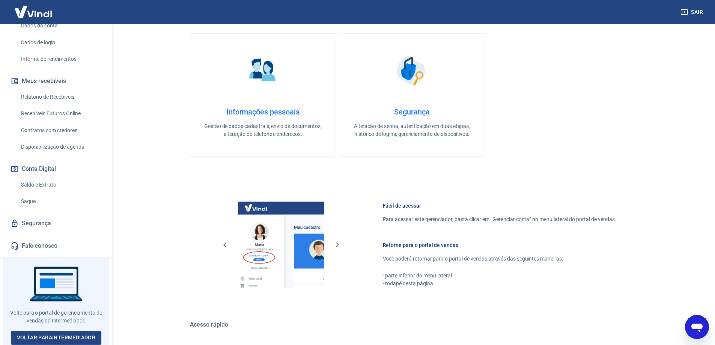
click at [44, 244] on link "Fale conosco" at bounding box center [56, 246] width 94 height 17
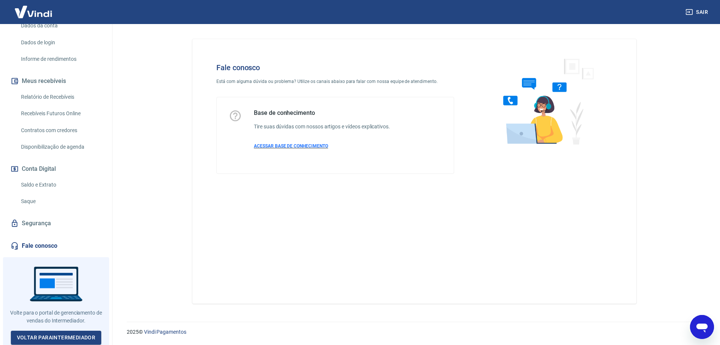
click at [294, 146] on span "ACESSAR BASE DE CONHECIMENTO" at bounding box center [291, 145] width 74 height 5
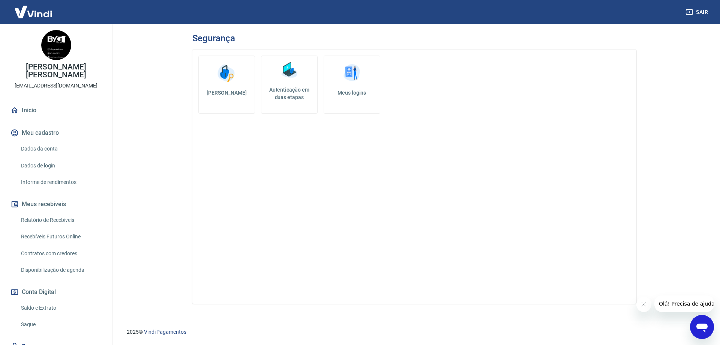
click at [351, 74] on img at bounding box center [352, 73] width 23 height 23
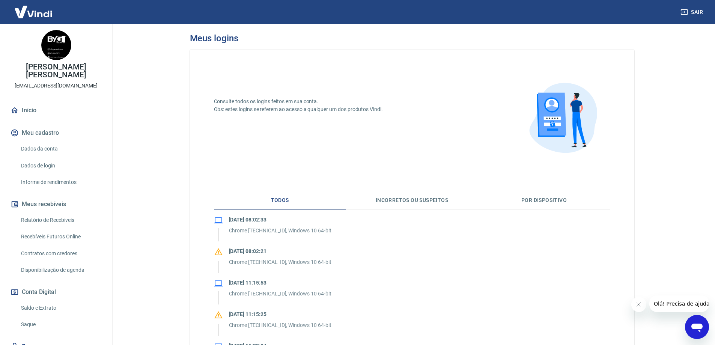
click at [421, 198] on button "Incorretos ou suspeitos" at bounding box center [412, 200] width 132 height 18
click at [546, 198] on button "Por dispositivo" at bounding box center [544, 200] width 132 height 18
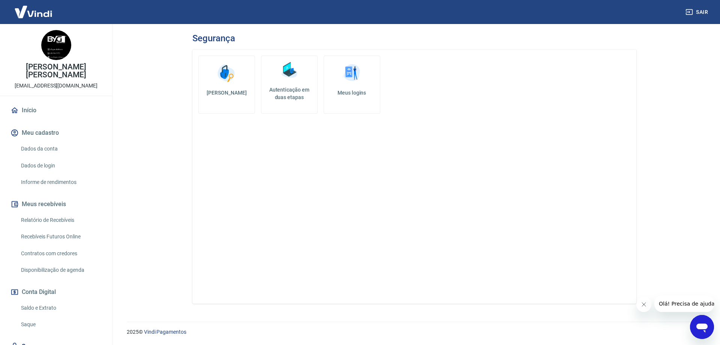
click at [290, 77] on img at bounding box center [289, 70] width 23 height 23
